Goal: Task Accomplishment & Management: Use online tool/utility

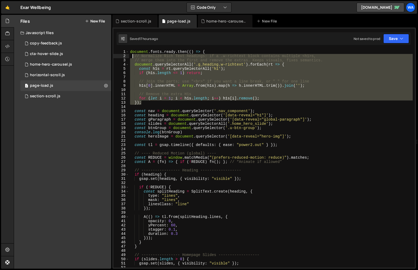
drag, startPoint x: 144, startPoint y: 103, endPoint x: 133, endPoint y: 57, distance: 46.6
click at [133, 57] on div "document . fonts . ready . then (( ) => { // Normalize Rich Text headings: if a…" at bounding box center [271, 163] width 284 height 227
type textarea "// Normalize Rich Text headings: if a .w-richtext block contains multiple <h1>s…"
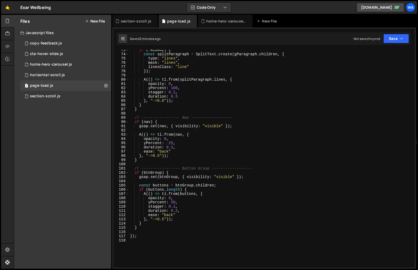
scroll to position [305, 0]
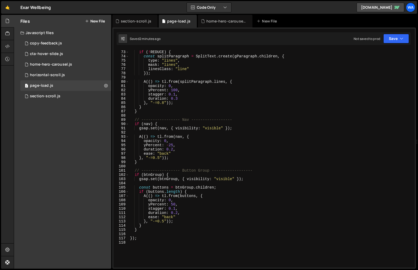
click at [168, 154] on div "if ( ! REDUCE ) { const splitParagraph = SplitText . create ( gParagraph . chil…" at bounding box center [271, 159] width 284 height 227
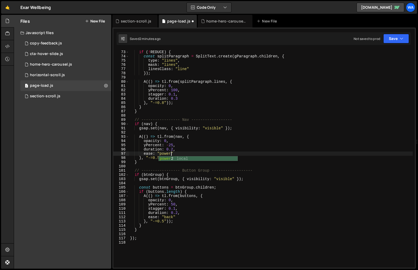
scroll to position [0, 3]
click at [172, 150] on div "if ( ! REDUCE ) { const splitParagraph = SplitText . create ( gParagraph . chil…" at bounding box center [271, 159] width 284 height 227
type textarea "duration: 0.3,"
click at [139, 21] on div "section-scroll.js" at bounding box center [136, 21] width 30 height 5
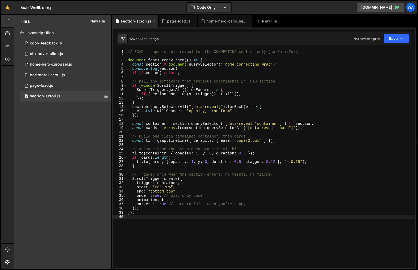
scroll to position [0, 0]
type textarea "once: true, // play only once"
click at [302, 194] on div "// EXAR — super-stable reveal for the CONNECTING section only (no SplitText) do…" at bounding box center [271, 163] width 288 height 227
click at [178, 21] on div "page-load.js" at bounding box center [178, 21] width 23 height 5
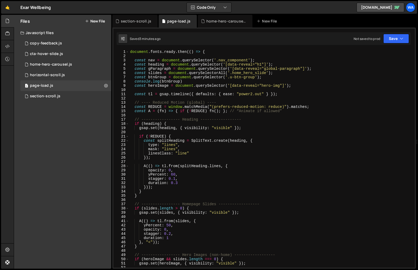
type textarea "console.log(btnGroup)"
drag, startPoint x: 183, startPoint y: 82, endPoint x: 132, endPoint y: 83, distance: 51.9
click at [132, 83] on div "document . fonts . ready . then (( ) => { const nav = document . querySelector …" at bounding box center [271, 163] width 284 height 227
click at [133, 23] on div "section-scroll.js" at bounding box center [136, 21] width 30 height 5
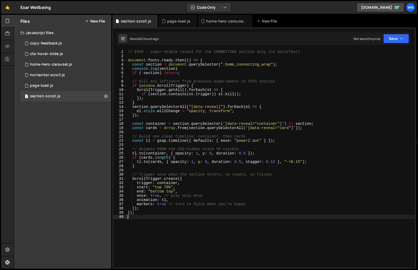
click at [156, 229] on div "// EXAR — super-stable reveal for the CONNECTING section only (no SplitText) do…" at bounding box center [271, 163] width 288 height 227
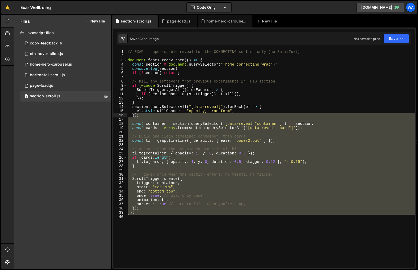
drag, startPoint x: 159, startPoint y: 225, endPoint x: 134, endPoint y: 109, distance: 118.4
click at [134, 109] on div "// EXAR — super-stable reveal for the CONNECTING section only (no SplitText) do…" at bounding box center [271, 163] width 288 height 227
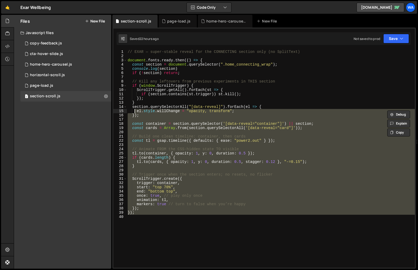
type textarea "});"
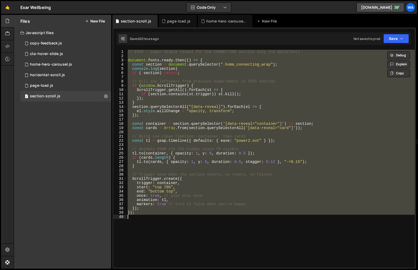
click at [177, 238] on div "// EXAR — super-stable reveal for the CONNECTING section only (no SplitText) do…" at bounding box center [271, 159] width 288 height 218
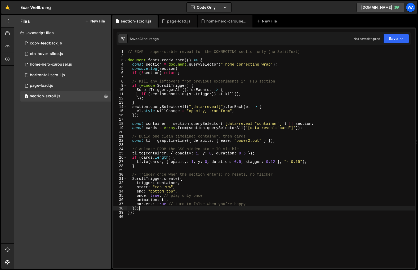
click at [141, 210] on div "// EXAR — super-stable reveal for the CONNECTING section only (no SplitText) do…" at bounding box center [271, 163] width 288 height 227
type textarea "});"
paste textarea "}"
type textarea "}"
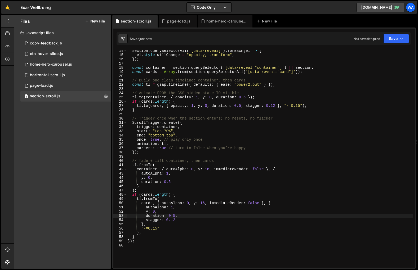
scroll to position [56, 0]
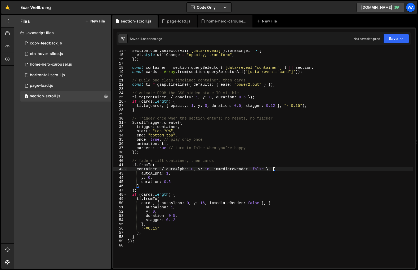
click at [274, 170] on div "section . querySelectorAll ( "[data-reveal]" ) . forEach ( el => { el . style .…" at bounding box center [270, 162] width 286 height 227
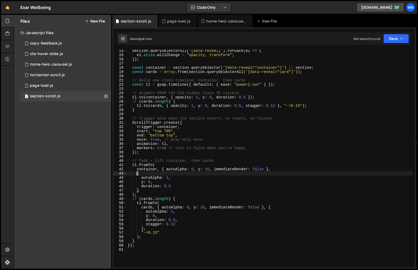
click at [166, 170] on div "section . querySelectorAll ( "[data-reveal]" ) . forEach ( el => { el . style .…" at bounding box center [270, 162] width 286 height 227
type textarea "autoAlpha: 0, y: 16, immediateRender: false },"
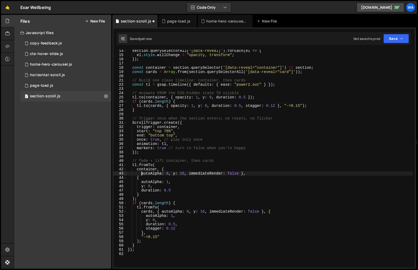
click at [242, 174] on div "section . querySelectorAll ( "[data-reveal]" ) . forEach ( el => { el . style .…" at bounding box center [270, 162] width 286 height 227
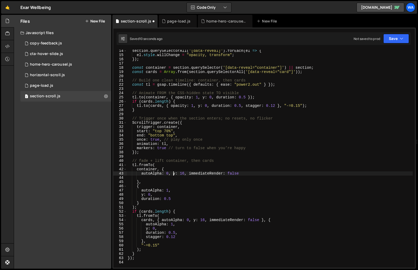
click at [173, 175] on div "section . querySelectorAll ( "[data-reveal]" ) . forEach ( el => { el . style .…" at bounding box center [270, 162] width 286 height 227
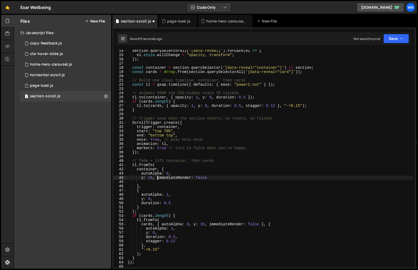
click at [158, 179] on div "section . querySelectorAll ( "[data-reveal]" ) . forEach ( el => { el . style .…" at bounding box center [270, 162] width 286 height 227
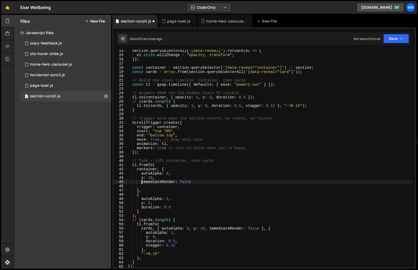
type textarea "immediateRender: false"
click at [134, 187] on div "section . querySelectorAll ( "[data-reveal]" ) . forEach ( el => { el . style .…" at bounding box center [270, 162] width 286 height 227
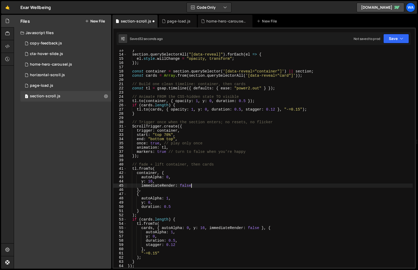
scroll to position [52, 0]
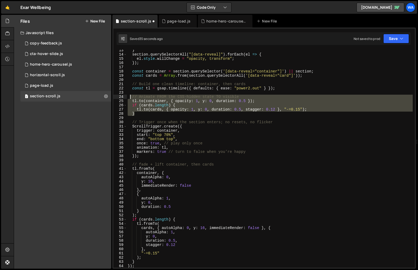
drag, startPoint x: 143, startPoint y: 114, endPoint x: 130, endPoint y: 99, distance: 20.3
click at [130, 99] on div "} section . querySelectorAll ( "[data-reveal]" ) . forEach ( el => { el . style…" at bounding box center [270, 161] width 286 height 227
type textarea "// Animate FROM the CSS-hidden state TO visible [DOMAIN_NAME](container, { opac…"
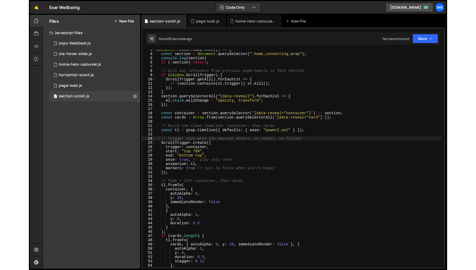
scroll to position [0, 0]
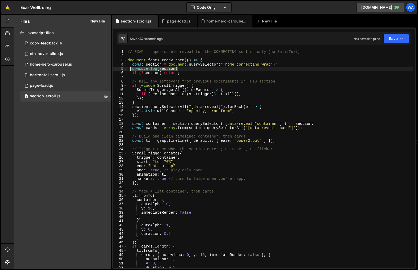
drag, startPoint x: 181, startPoint y: 68, endPoint x: 129, endPoint y: 71, distance: 52.0
click at [129, 71] on div "// EXAR — super-stable reveal for the CONNECTING section only (no SplitText) do…" at bounding box center [270, 163] width 286 height 227
type textarea "console.log(section)"
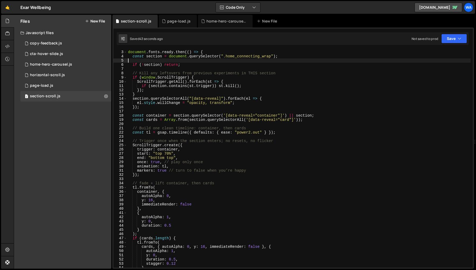
scroll to position [12, 0]
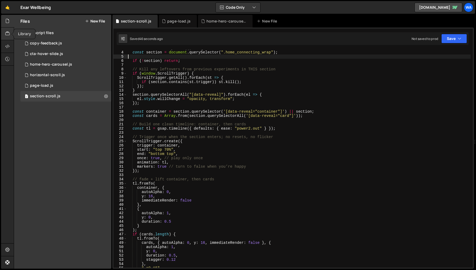
click at [6, 33] on icon at bounding box center [7, 34] width 4 height 6
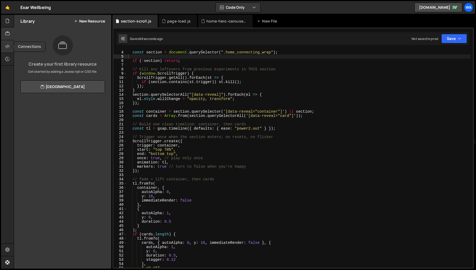
click at [6, 46] on icon at bounding box center [7, 46] width 4 height 6
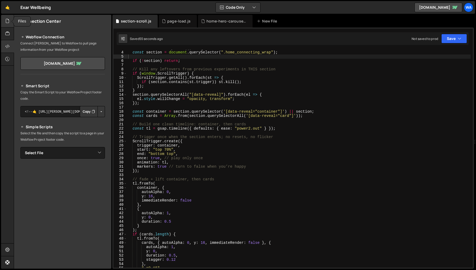
click at [6, 21] on icon at bounding box center [7, 21] width 4 height 6
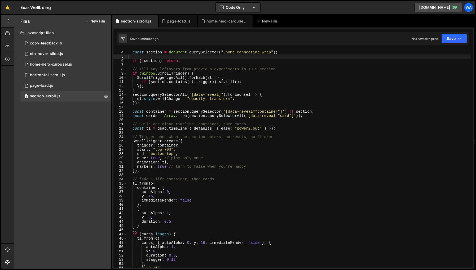
scroll to position [0, 0]
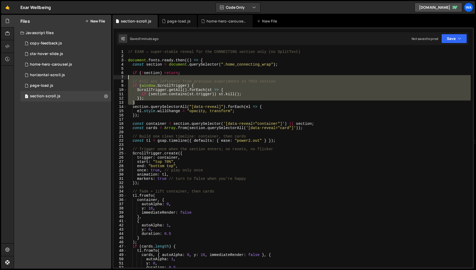
drag, startPoint x: 141, startPoint y: 102, endPoint x: 128, endPoint y: 79, distance: 27.1
click at [128, 79] on div "// EXAR — super-stable reveal for the CONNECTING section only (no SplitText) do…" at bounding box center [298, 163] width 343 height 227
type textarea "// Kill any leftovers from previous experiments in THIS section"
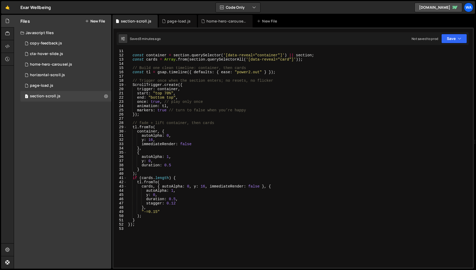
scroll to position [45, 0]
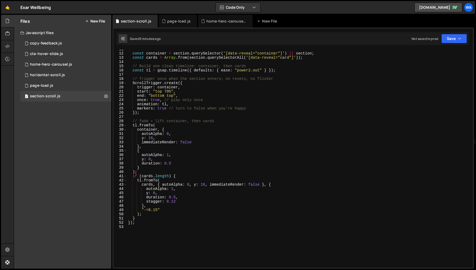
click at [162, 185] on div "const container = section . querySelector ( '[data-reveal="container"]' ) || se…" at bounding box center [298, 160] width 343 height 227
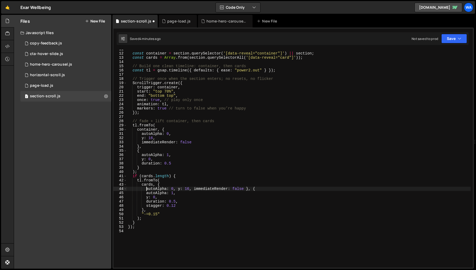
scroll to position [0, 1]
click at [178, 190] on div "const container = section . querySelector ( '[data-reveal="container"]' ) || se…" at bounding box center [298, 160] width 343 height 227
click at [162, 194] on div "const container = section . querySelector ( '[data-reveal="container"]' ) || se…" at bounding box center [298, 160] width 343 height 227
type textarea "immediateRender: false }, {"
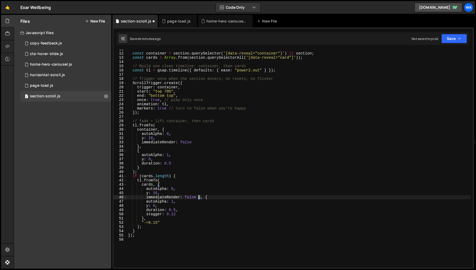
click at [199, 198] on div "const container = section . querySelector ( '[data-reveal="container"]' ) || se…" at bounding box center [298, 160] width 343 height 227
click at [149, 206] on div "const container = section . querySelector ( '[data-reveal="container"]' ) || se…" at bounding box center [298, 160] width 343 height 227
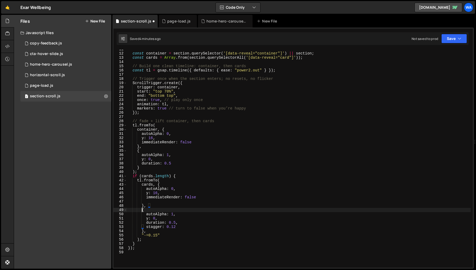
scroll to position [0, 1]
click at [154, 125] on div "const container = section . querySelector ( '[data-reveal="container"]' ) || se…" at bounding box center [298, 160] width 343 height 227
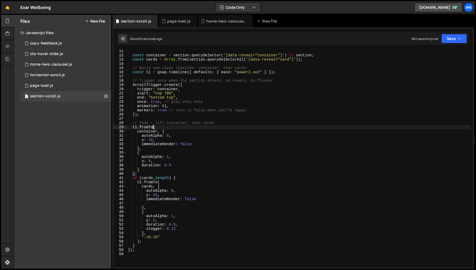
scroll to position [43, 0]
click at [153, 141] on div "const container = section . querySelector ( '[data-reveal="container"]' ) || se…" at bounding box center [298, 162] width 343 height 227
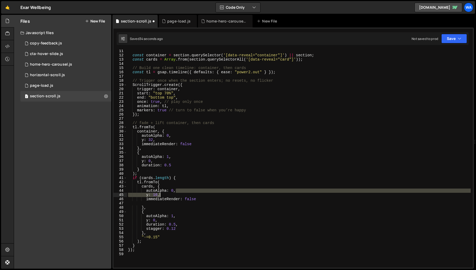
click at [237, 194] on div "const container = section . querySelector ( '[data-reveal="container"]' ) || se…" at bounding box center [298, 162] width 343 height 227
click at [158, 196] on div "const container = section . querySelector ( '[data-reveal="container"]' ) || se…" at bounding box center [298, 159] width 343 height 218
type textarea "y: 32,"
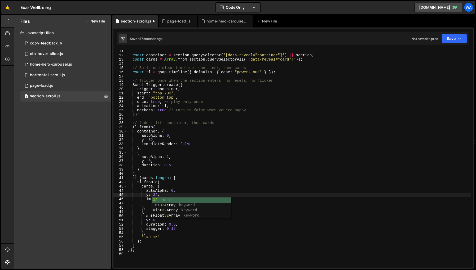
scroll to position [0, 2]
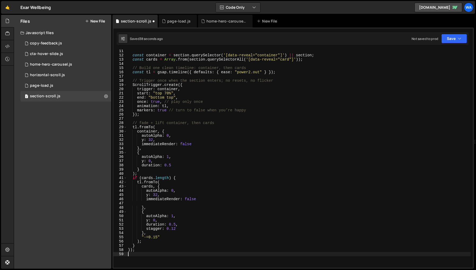
click at [175, 256] on div "const container = section . querySelector ( '[data-reveal="container"]' ) || se…" at bounding box center [298, 162] width 343 height 227
click at [157, 239] on div "const container = section . querySelector ( '[data-reveal="container"]' ) || se…" at bounding box center [298, 162] width 343 height 227
click at [254, 244] on div "const container = section . querySelector ( '[data-reveal="container"]' ) || se…" at bounding box center [298, 162] width 343 height 227
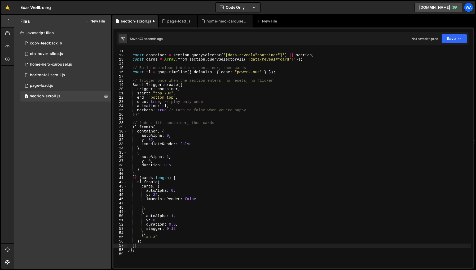
scroll to position [0, 0]
click at [158, 196] on div "const container = section . querySelector ( '[data-reveal="container"]' ) || se…" at bounding box center [298, 162] width 343 height 227
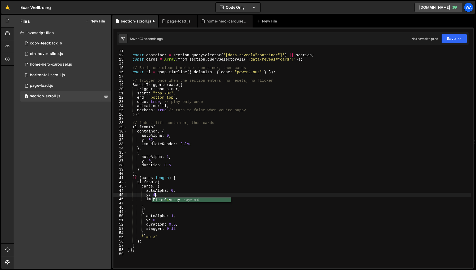
scroll to position [0, 2]
click at [152, 140] on div "const container = section . querySelector ( '[data-reveal="container"]' ) || se…" at bounding box center [298, 162] width 343 height 227
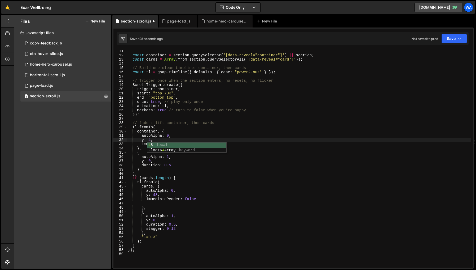
scroll to position [0, 2]
click at [254, 188] on div "const container = section . querySelector ( '[data-reveal="container"]' ) || se…" at bounding box center [298, 162] width 343 height 227
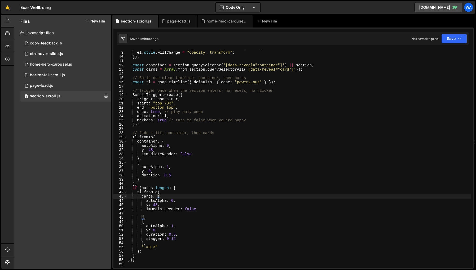
scroll to position [29, 0]
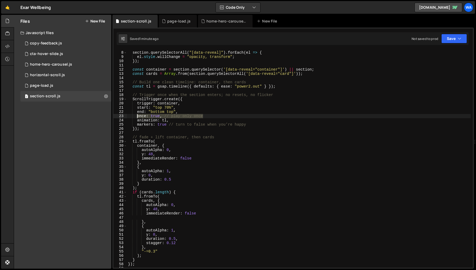
drag, startPoint x: 203, startPoint y: 116, endPoint x: 137, endPoint y: 117, distance: 65.4
click at [137, 117] on div "section . querySelectorAll ( "[data-reveal]" ) . forEach ( el => { el . style .…" at bounding box center [298, 159] width 343 height 227
click at [229, 117] on div "section . querySelectorAll ( "[data-reveal]" ) . forEach ( el => { el . style .…" at bounding box center [298, 159] width 343 height 227
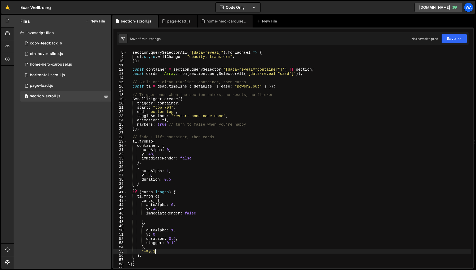
click at [154, 252] on div "section . querySelectorAll ( "[data-reveal]" ) . forEach ( el => { el . style .…" at bounding box center [298, 159] width 343 height 227
click at [146, 253] on div "section . querySelectorAll ( "[data-reveal]" ) . forEach ( el => { el . style .…" at bounding box center [298, 159] width 343 height 227
click at [154, 253] on div "section . querySelectorAll ( "[data-reveal]" ) . forEach ( el => { el . style .…" at bounding box center [298, 159] width 343 height 227
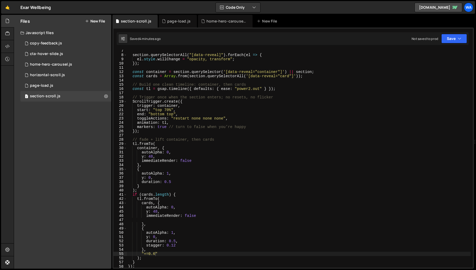
scroll to position [29, 0]
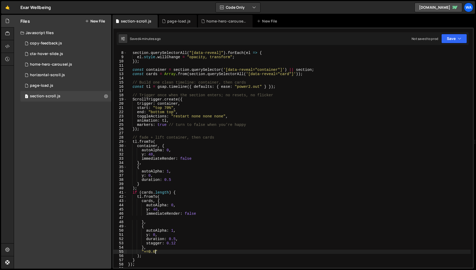
click at [175, 245] on div "section . querySelectorAll ( "[data-reveal]" ) . forEach ( el => { el . style .…" at bounding box center [298, 160] width 343 height 227
click at [219, 236] on div "section . querySelectorAll ( "[data-reveal]" ) . forEach ( el => { el . style .…" at bounding box center [298, 160] width 343 height 227
drag, startPoint x: 171, startPoint y: 151, endPoint x: 143, endPoint y: 150, distance: 28.6
click at [143, 150] on div "section . querySelectorAll ( "[data-reveal]" ) . forEach ( el => { el . style .…" at bounding box center [298, 160] width 343 height 227
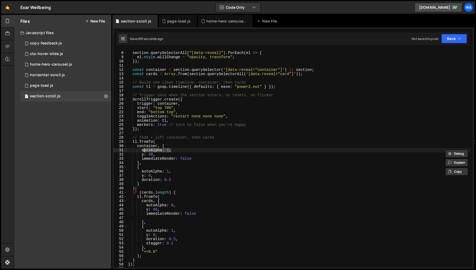
type textarea "a"
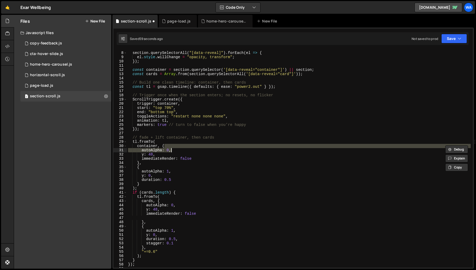
click at [217, 179] on div "section . querySelectorAll ( "[data-reveal]" ) . forEach ( el => { el . style .…" at bounding box center [298, 160] width 343 height 227
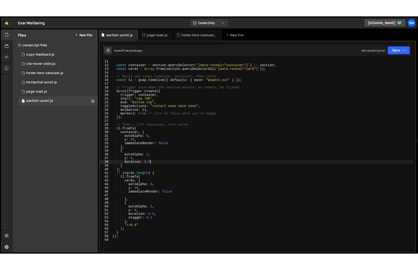
scroll to position [43, 0]
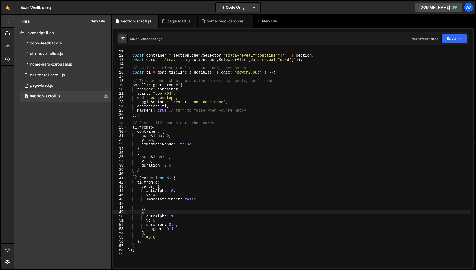
click at [254, 213] on div "const container = section . querySelector ( '[data-reveal="container"]' ) || se…" at bounding box center [298, 162] width 343 height 227
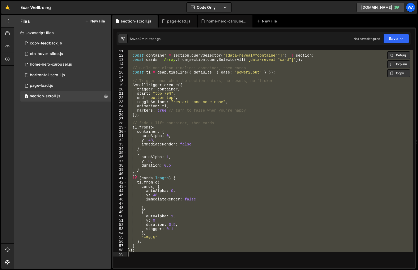
click at [196, 157] on div "const container = section . querySelector ( '[data-reveal="container"]' ) || se…" at bounding box center [270, 159] width 286 height 218
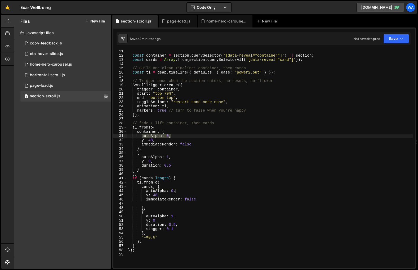
drag, startPoint x: 172, startPoint y: 138, endPoint x: 141, endPoint y: 137, distance: 30.7
click at [141, 137] on div "const container = section . querySelector ( '[data-reveal="container"]' ) || se…" at bounding box center [270, 162] width 286 height 227
type textarea "autoAlpha: 0,"
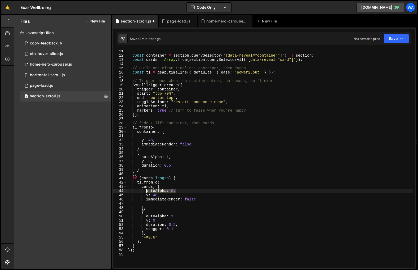
drag, startPoint x: 177, startPoint y: 191, endPoint x: 145, endPoint y: 191, distance: 31.5
click at [145, 191] on div "const container = section . querySelector ( '[data-reveal="container"]' ) || se…" at bounding box center [270, 162] width 286 height 227
type textarea "autoAlpha: 0,"
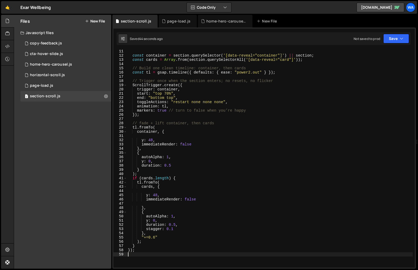
click at [170, 264] on div "const container = section . querySelector ( '[data-reveal="container"]' ) || se…" at bounding box center [270, 162] width 286 height 227
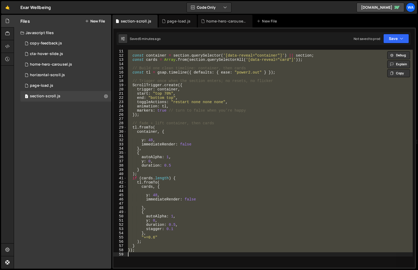
click at [224, 152] on div "const container = section . querySelector ( '[data-reveal="container"]' ) || se…" at bounding box center [270, 159] width 286 height 218
type textarea "{"
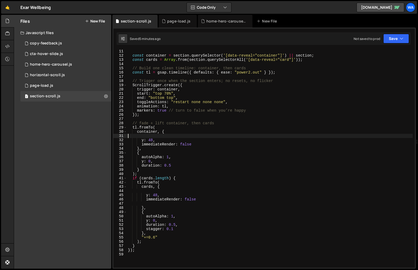
click at [155, 137] on div "const container = section . querySelector ( '[data-reveal="container"]' ) || se…" at bounding box center [270, 162] width 286 height 227
type textarea "√"
paste textarea "autoAlpha: 0,"
type textarea "autoAlpha: 0,"
click at [152, 192] on div "const container = section . querySelector ( '[data-reveal="container"]' ) || se…" at bounding box center [270, 162] width 286 height 227
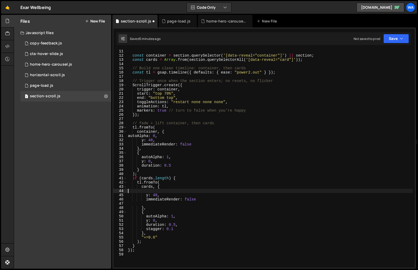
paste textarea "autoAlpha: 0,"
click at [175, 226] on div "const container = section . querySelector ( '[data-reveal="container"]' ) || se…" at bounding box center [270, 162] width 286 height 227
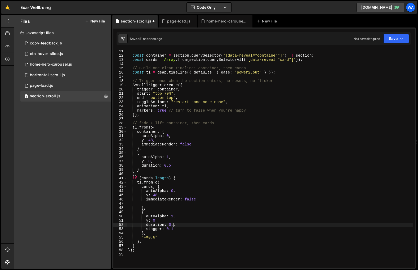
scroll to position [0, 3]
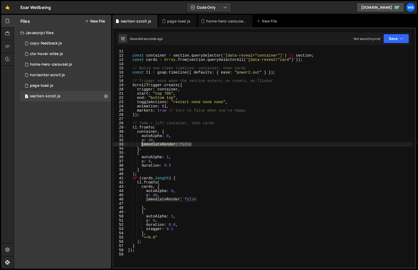
drag, startPoint x: 193, startPoint y: 145, endPoint x: 142, endPoint y: 144, distance: 51.4
click at [142, 144] on div "const container = section . querySelector ( '[data-reveal="container"]' ) || se…" at bounding box center [270, 162] width 286 height 227
type textarea "immediateRender: false"
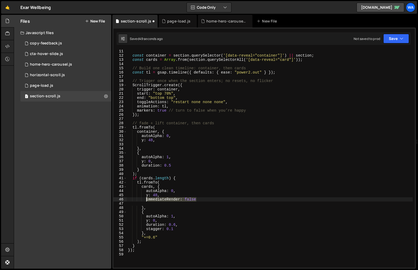
drag, startPoint x: 200, startPoint y: 200, endPoint x: 146, endPoint y: 199, distance: 54.6
click at [146, 199] on div "const container = section . querySelector ( '[data-reveal="container"]' ) || se…" at bounding box center [270, 162] width 286 height 227
type textarea "immediateRender: false"
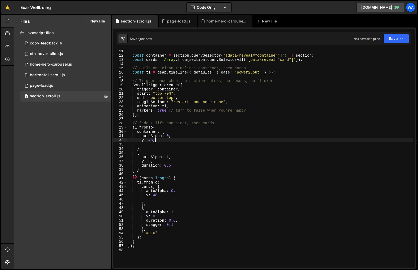
click at [158, 142] on div "const container = section . querySelector ( '[data-reveal="container"]' ) || se…" at bounding box center [270, 162] width 286 height 227
click at [162, 195] on div "const container = section . querySelector ( '[data-reveal="container"]' ) || se…" at bounding box center [270, 162] width 286 height 227
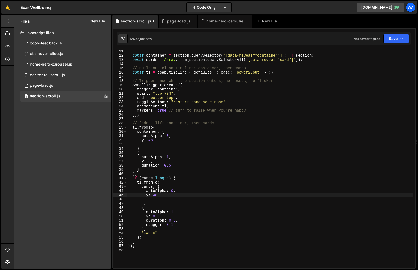
type textarea "y: 48"
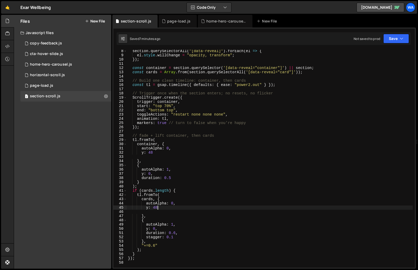
scroll to position [28, 0]
